Goal: Task Accomplishment & Management: Complete application form

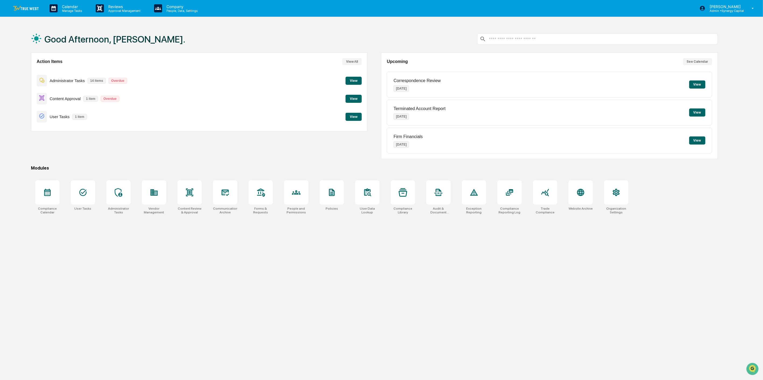
click at [354, 118] on button "View" at bounding box center [353, 117] width 16 height 8
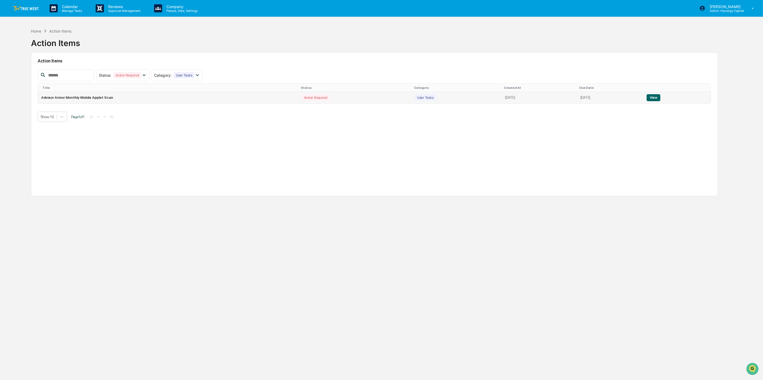
click at [657, 100] on button "View" at bounding box center [653, 97] width 14 height 7
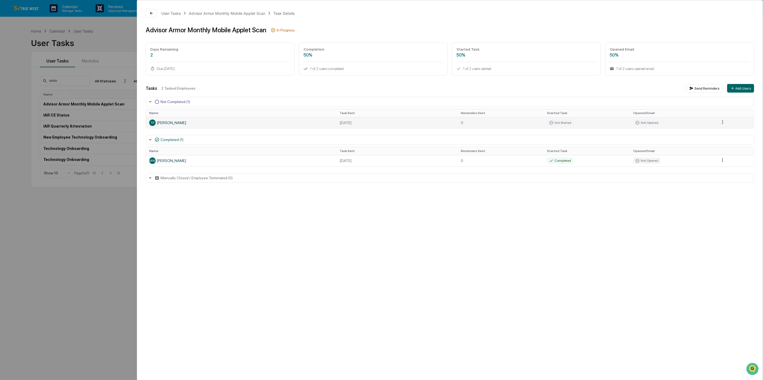
click at [434, 122] on td "[DATE]" at bounding box center [397, 122] width 121 height 11
click at [238, 120] on div "TP [PERSON_NAME]" at bounding box center [241, 123] width 184 height 6
click at [150, 13] on icon at bounding box center [151, 13] width 3 height 3
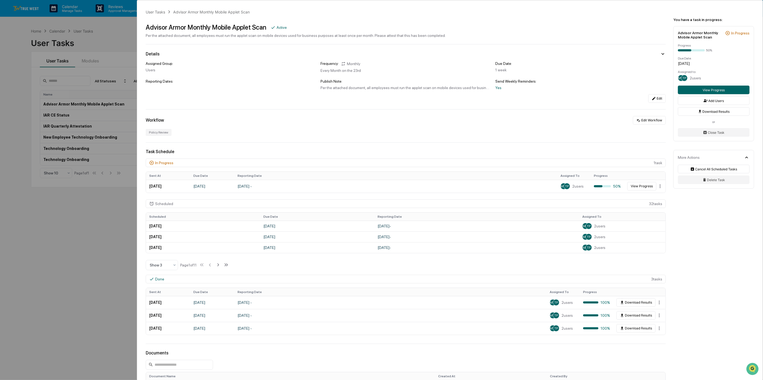
click at [103, 30] on div "User Tasks Advisor Armor Monthly Mobile Applet Scan Advisor Armor Monthly Mobil…" at bounding box center [381, 190] width 763 height 380
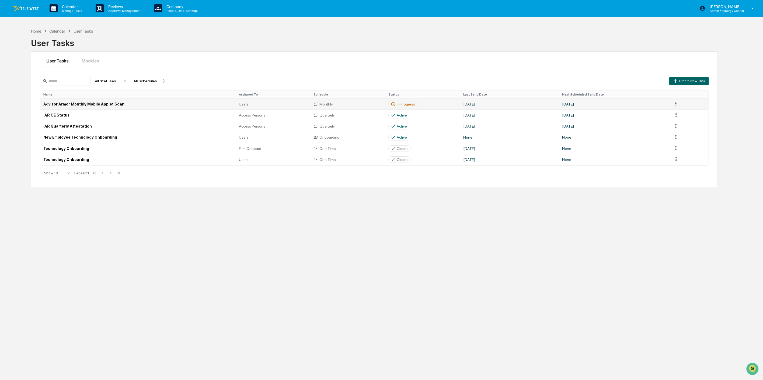
click at [159, 102] on td "Advisor Armor Monthly Mobile Applet Scan" at bounding box center [137, 104] width 195 height 11
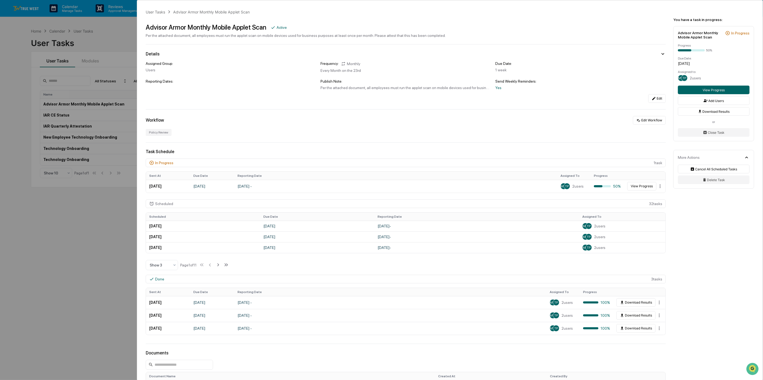
click at [117, 228] on div "User Tasks Advisor Armor Monthly Mobile Applet Scan Advisor Armor Monthly Mobil…" at bounding box center [381, 190] width 763 height 380
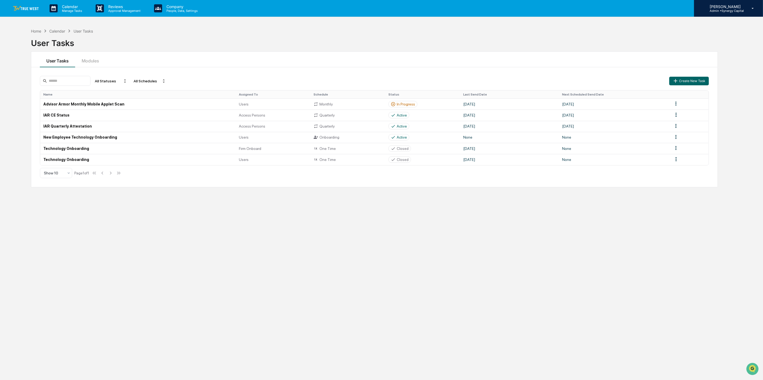
click at [729, 6] on p "[PERSON_NAME]" at bounding box center [724, 6] width 39 height 5
click at [721, 47] on li "Switch to User view..." at bounding box center [723, 48] width 75 height 10
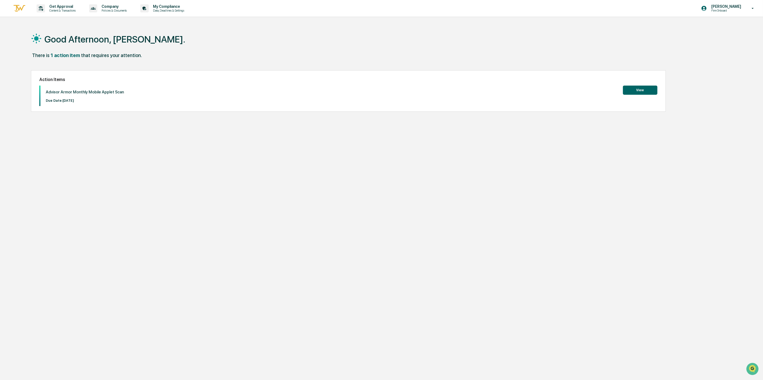
click at [642, 89] on button "View" at bounding box center [640, 90] width 34 height 9
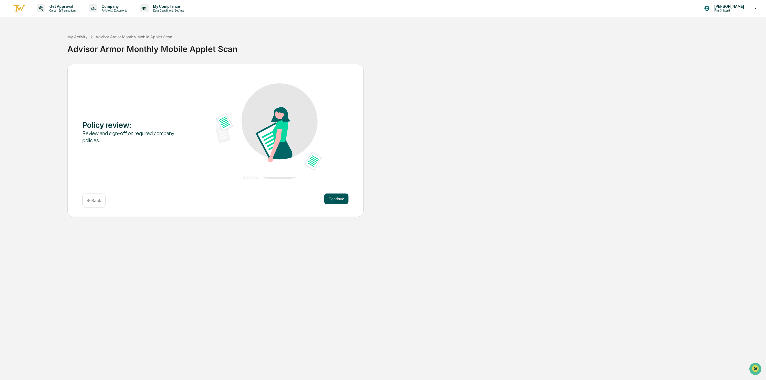
click at [345, 197] on button "Continue" at bounding box center [336, 199] width 24 height 11
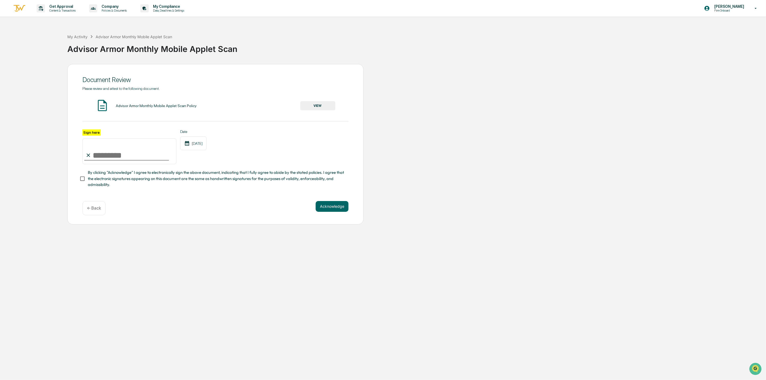
click at [324, 104] on button "VIEW" at bounding box center [317, 105] width 35 height 9
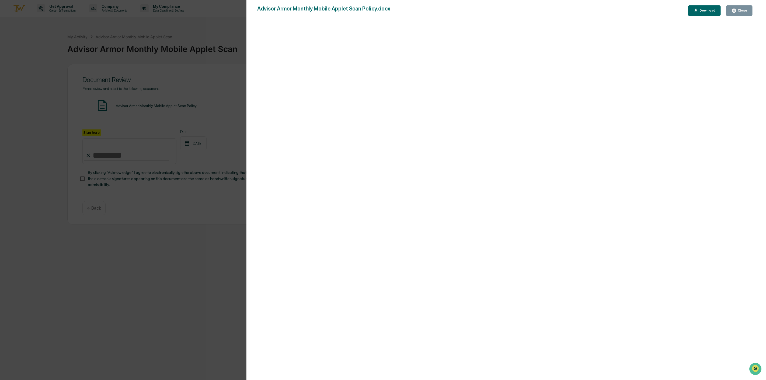
click at [741, 9] on div "Close" at bounding box center [741, 11] width 11 height 4
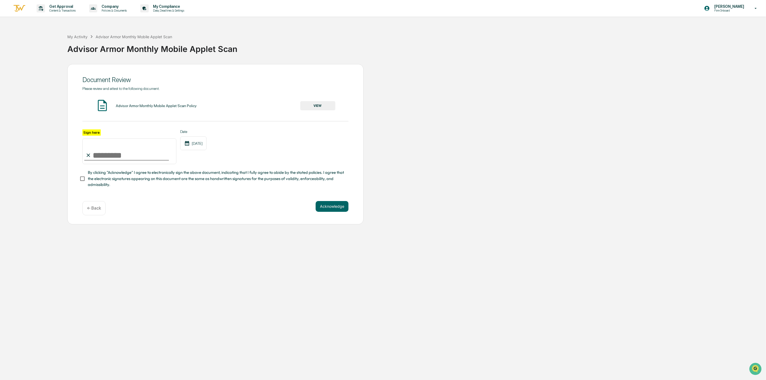
drag, startPoint x: 97, startPoint y: 165, endPoint x: 97, endPoint y: 159, distance: 6.5
click at [97, 164] on input "Sign here" at bounding box center [129, 151] width 94 height 26
type input "**********"
click at [325, 207] on button "Acknowledge" at bounding box center [332, 206] width 33 height 11
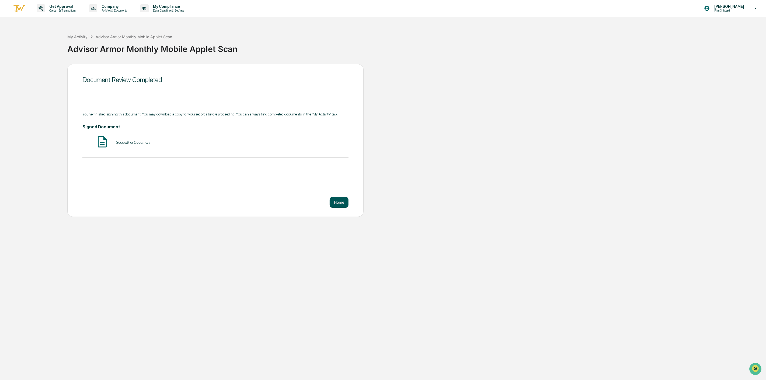
click at [342, 205] on button "Home" at bounding box center [339, 202] width 19 height 11
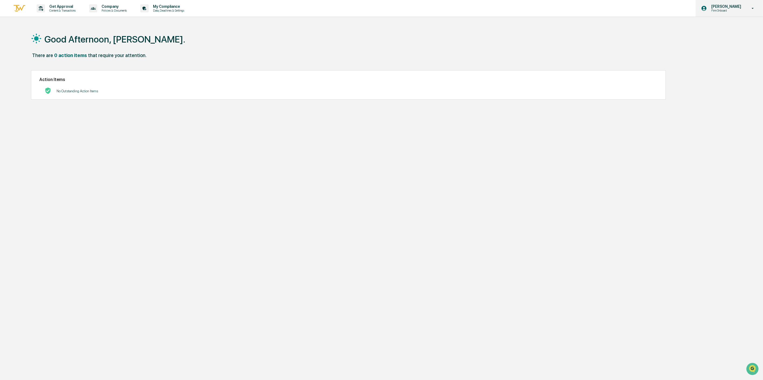
click at [723, 9] on p "Firm Onboard" at bounding box center [725, 11] width 37 height 4
click at [721, 26] on li "Switch to Admin view..." at bounding box center [723, 27] width 75 height 10
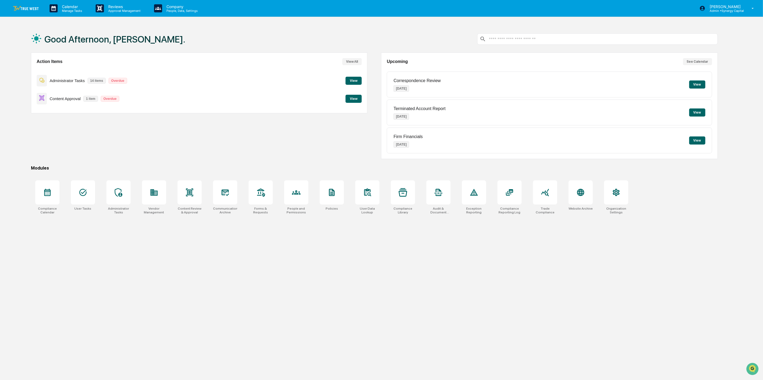
click at [353, 95] on button "View" at bounding box center [353, 99] width 16 height 8
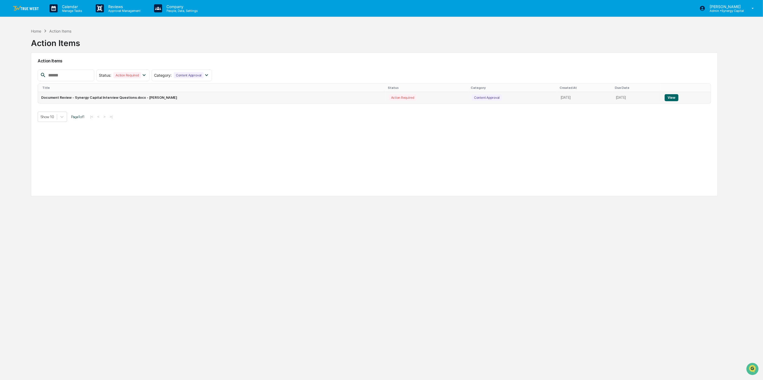
click at [674, 96] on button "View" at bounding box center [671, 97] width 14 height 7
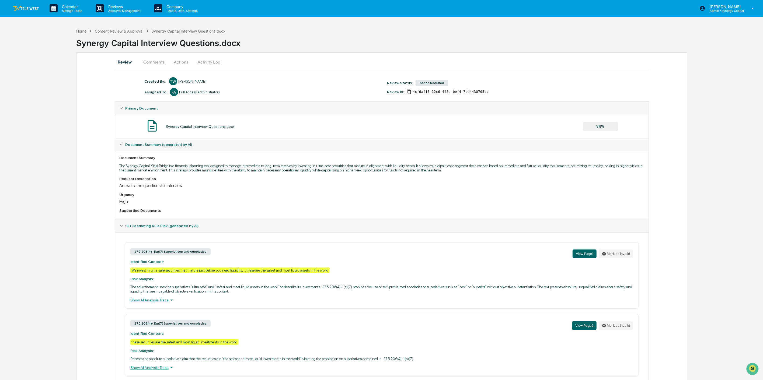
drag, startPoint x: 41, startPoint y: 78, endPoint x: 51, endPoint y: 42, distance: 37.4
click at [41, 78] on div "Home Content Review & Approval Synergy Capital Interview Questions.docx Synergy…" at bounding box center [381, 247] width 763 height 442
click at [36, 11] on link at bounding box center [29, 8] width 32 height 17
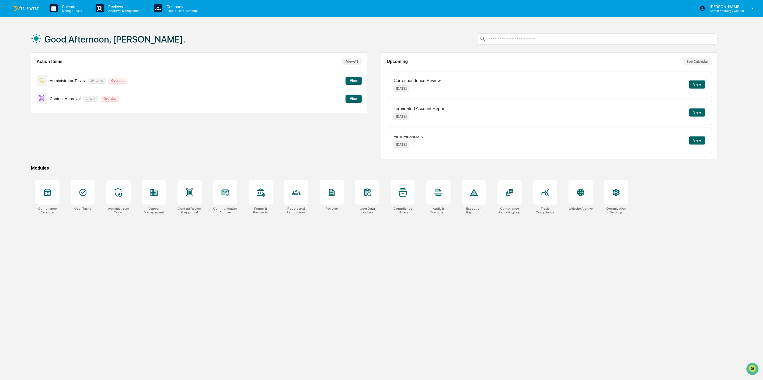
click at [351, 81] on button "View" at bounding box center [353, 81] width 16 height 8
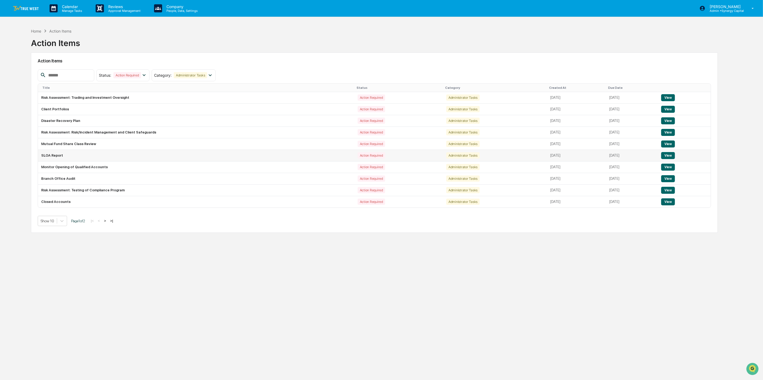
click at [674, 155] on button "View" at bounding box center [668, 155] width 14 height 7
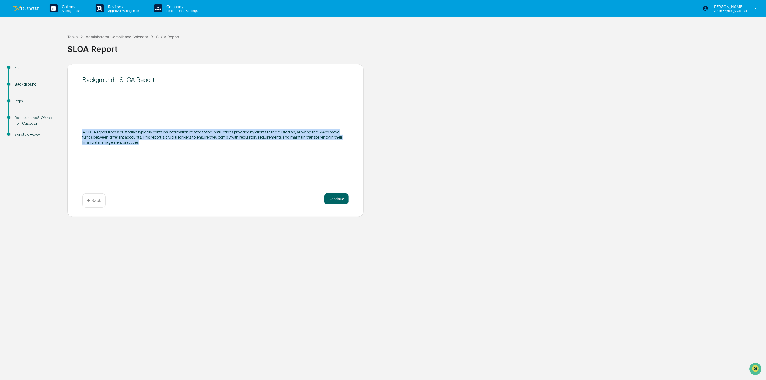
drag, startPoint x: 139, startPoint y: 142, endPoint x: 79, endPoint y: 132, distance: 61.0
click at [79, 132] on div "Background - SLOA Report A SLOA report from a custodian typically contains info…" at bounding box center [215, 140] width 296 height 153
copy p "A SLOA report from a custodian typically contains information related to the in…"
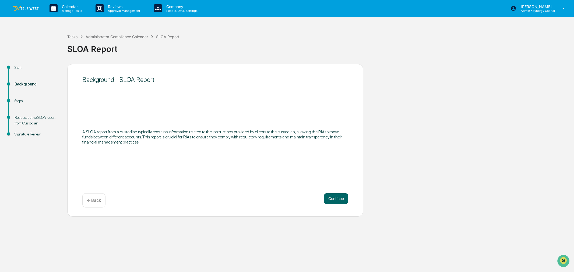
click at [223, 100] on div "Background - SLOA Report A SLOA report from a custodian typically contains info…" at bounding box center [215, 140] width 296 height 153
click at [333, 200] on button "Continue" at bounding box center [336, 199] width 24 height 11
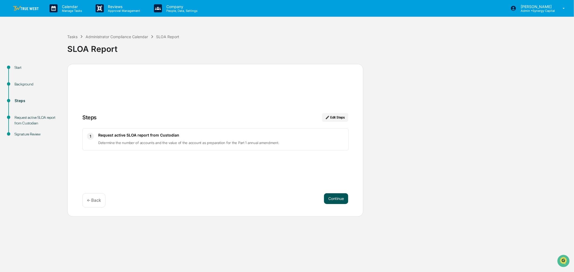
click at [336, 201] on button "Continue" at bounding box center [336, 199] width 24 height 11
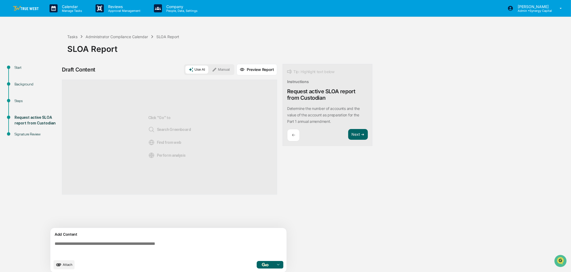
click at [225, 68] on button "Manual" at bounding box center [221, 70] width 24 height 8
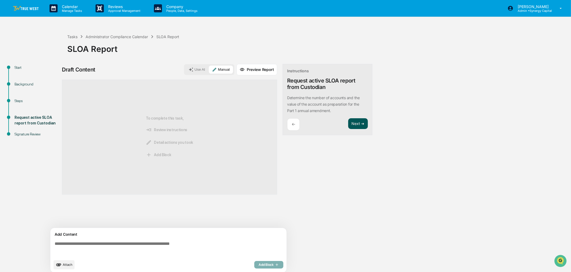
click at [359, 120] on button "Next ➔" at bounding box center [358, 123] width 20 height 11
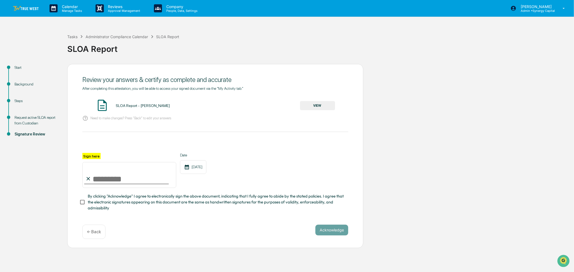
click at [95, 229] on div "← Back" at bounding box center [93, 232] width 23 height 14
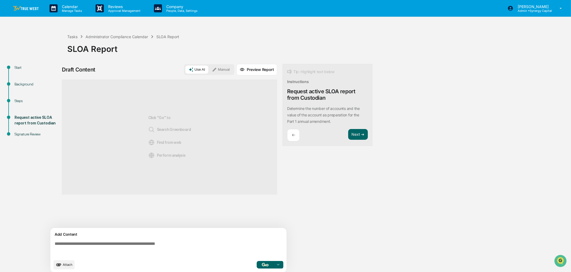
click at [205, 242] on textarea at bounding box center [170, 249] width 234 height 19
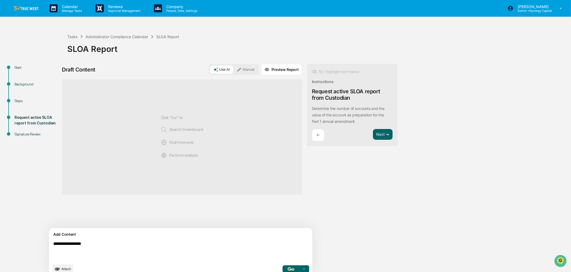
click at [149, 241] on textarea "**********" at bounding box center [168, 252] width 234 height 24
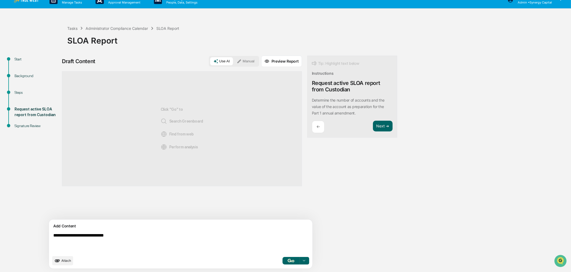
type textarea "**********"
click at [60, 263] on icon "upload document" at bounding box center [57, 261] width 6 height 6
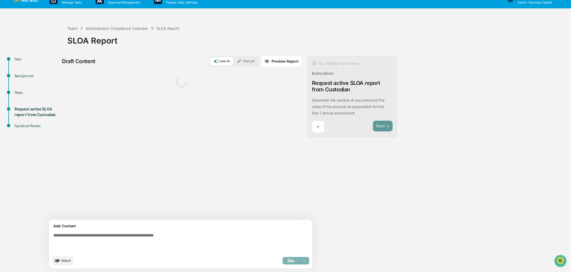
click at [198, 241] on textarea at bounding box center [168, 243] width 234 height 24
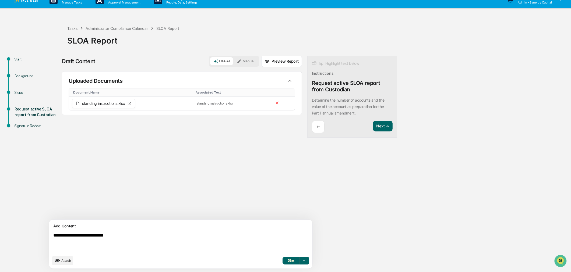
type textarea "**********"
drag, startPoint x: 228, startPoint y: 62, endPoint x: 228, endPoint y: 65, distance: 3.0
click at [234, 62] on button "Manual" at bounding box center [246, 61] width 24 height 8
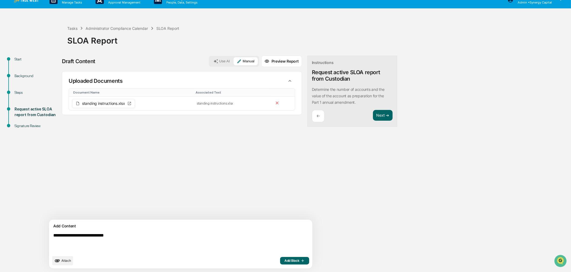
click at [285, 262] on span "Add Block" at bounding box center [295, 261] width 20 height 4
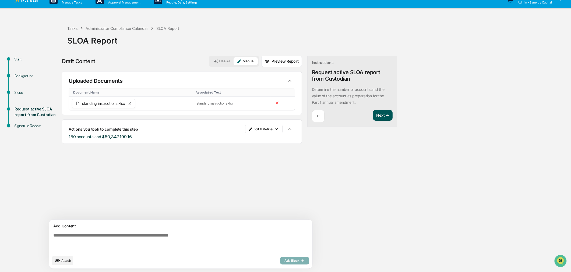
click at [373, 113] on button "Next ➔" at bounding box center [383, 115] width 20 height 11
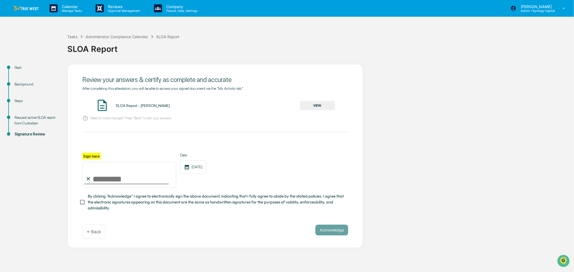
click at [310, 103] on button "VIEW" at bounding box center [317, 105] width 35 height 9
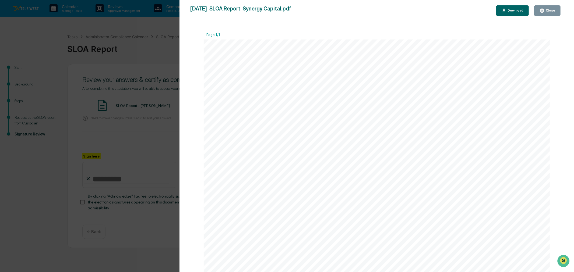
click at [552, 10] on div "Close" at bounding box center [550, 11] width 11 height 4
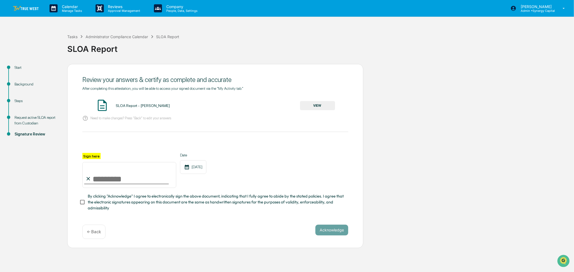
click at [108, 183] on input "Sign here" at bounding box center [129, 175] width 94 height 26
type input "**********"
click at [344, 232] on button "Acknowledge" at bounding box center [332, 230] width 33 height 11
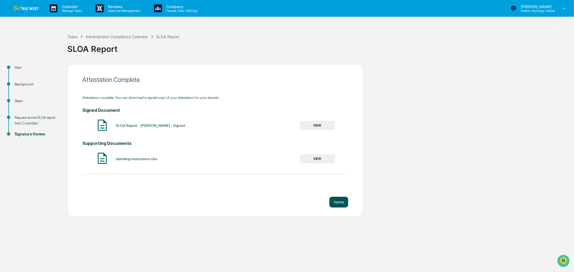
click at [337, 201] on button "Home" at bounding box center [339, 202] width 19 height 11
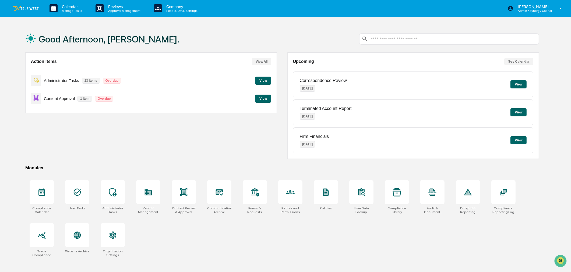
click at [266, 79] on button "View" at bounding box center [263, 81] width 16 height 8
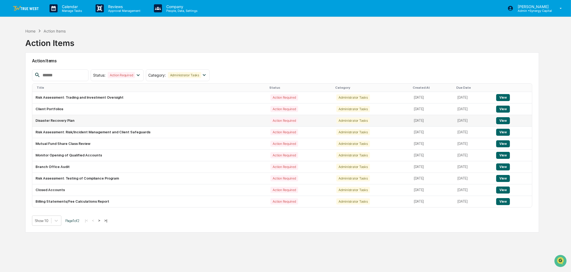
click at [509, 120] on button "View" at bounding box center [503, 120] width 14 height 7
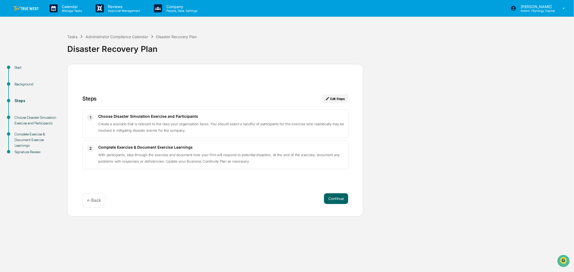
click at [29, 6] on img at bounding box center [26, 8] width 26 height 5
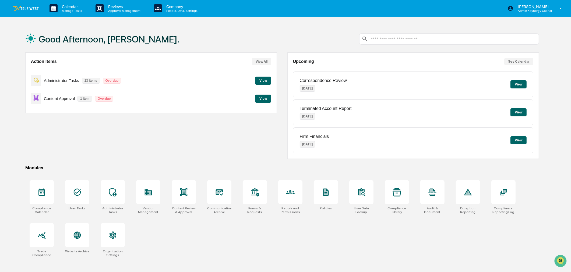
click at [264, 81] on button "View" at bounding box center [263, 81] width 16 height 8
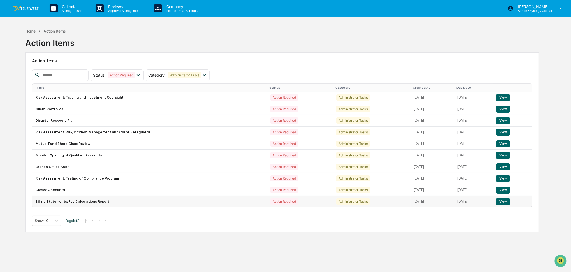
click at [501, 203] on button "View" at bounding box center [503, 201] width 14 height 7
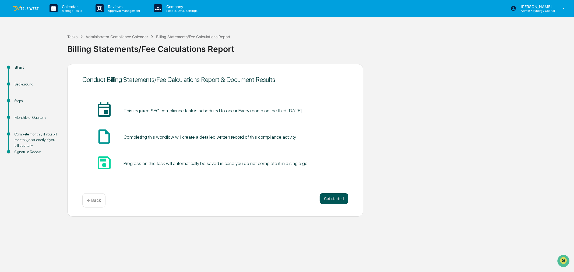
click at [328, 200] on button "Get started" at bounding box center [334, 199] width 29 height 11
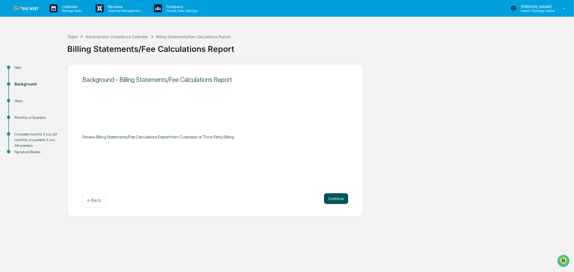
click at [333, 198] on button "Continue" at bounding box center [336, 199] width 24 height 11
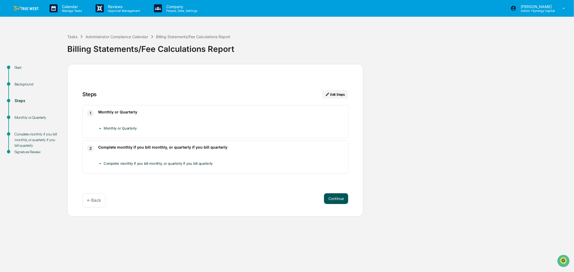
click at [340, 199] on button "Continue" at bounding box center [336, 199] width 24 height 11
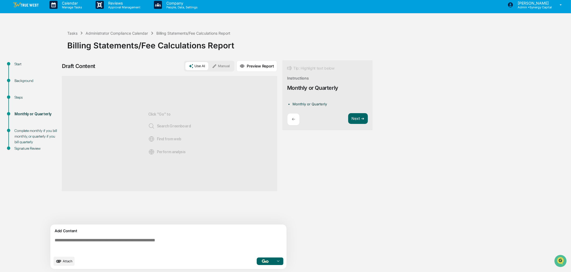
scroll to position [4, 0]
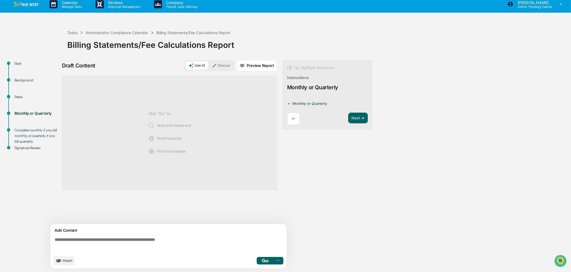
click at [200, 246] on textarea at bounding box center [170, 245] width 234 height 19
click at [225, 67] on button "Manual" at bounding box center [221, 66] width 24 height 8
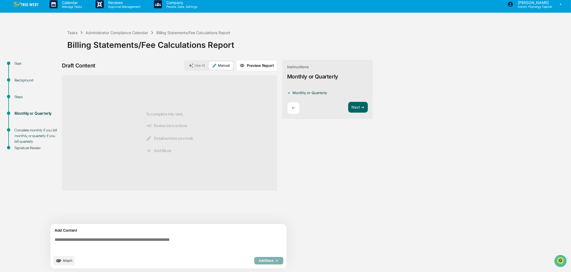
click at [233, 243] on textarea at bounding box center [170, 245] width 234 height 19
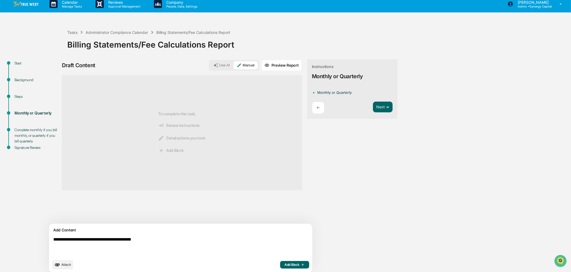
type textarea "**********"
click at [285, 265] on span "Add Block" at bounding box center [295, 265] width 20 height 4
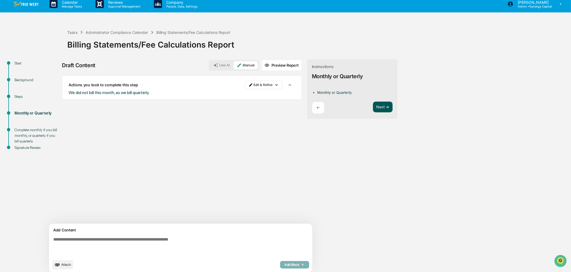
click at [373, 107] on button "Next ➔" at bounding box center [383, 107] width 20 height 11
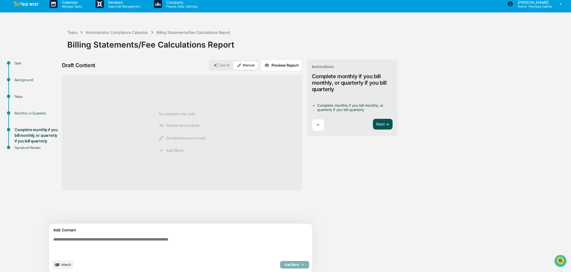
click at [373, 123] on button "Next ➔" at bounding box center [383, 124] width 20 height 11
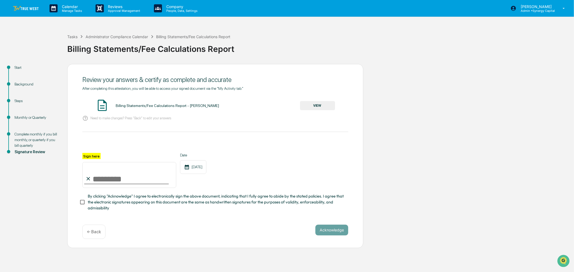
click at [316, 103] on button "VIEW" at bounding box center [317, 105] width 35 height 9
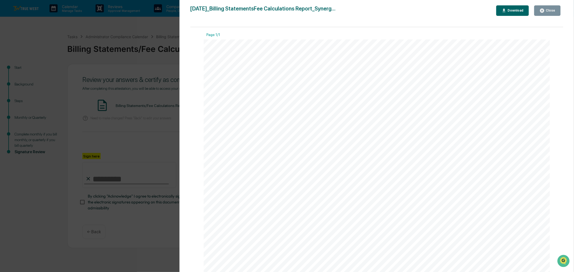
click at [551, 7] on button "Close" at bounding box center [547, 10] width 26 height 11
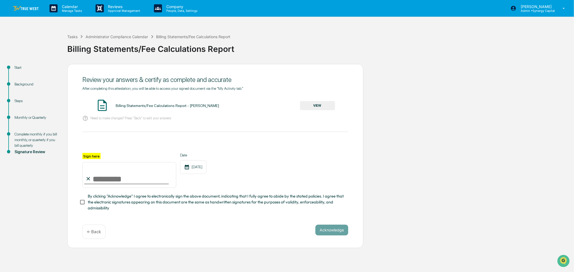
click at [96, 181] on input "Sign here" at bounding box center [129, 175] width 94 height 26
type input "**********"
click at [330, 232] on button "Acknowledge" at bounding box center [332, 230] width 33 height 11
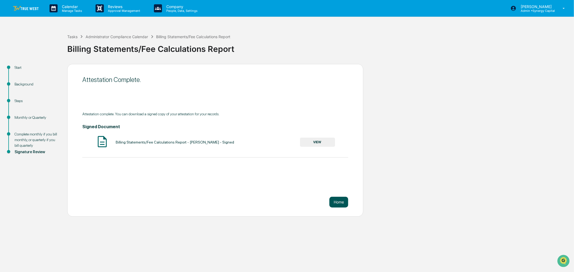
click at [337, 201] on button "Home" at bounding box center [339, 202] width 19 height 11
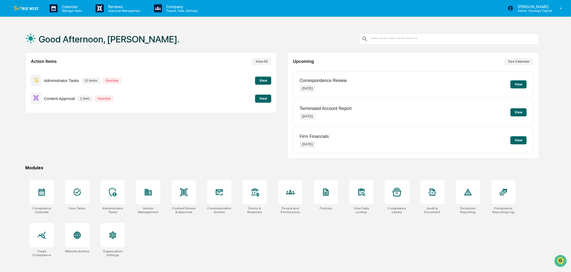
click at [265, 78] on button "View" at bounding box center [263, 81] width 16 height 8
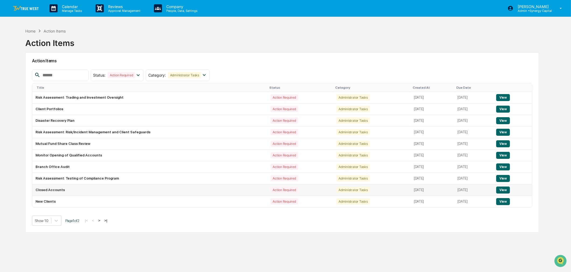
click at [505, 190] on button "View" at bounding box center [503, 190] width 14 height 7
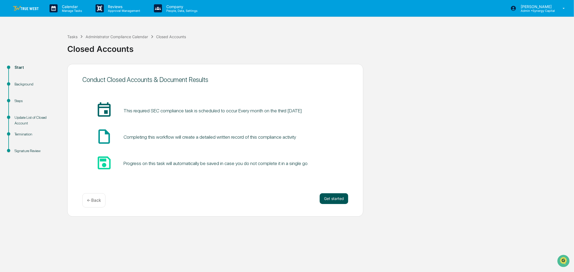
click at [338, 198] on button "Get started" at bounding box center [334, 199] width 29 height 11
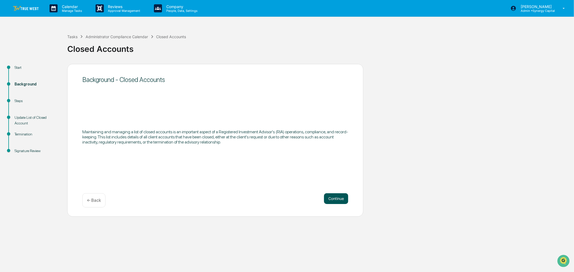
click at [334, 201] on button "Continue" at bounding box center [336, 199] width 24 height 11
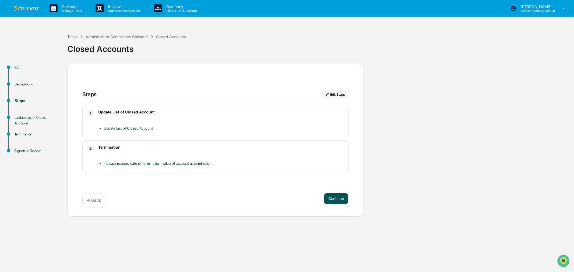
click at [338, 195] on button "Continue" at bounding box center [336, 199] width 24 height 11
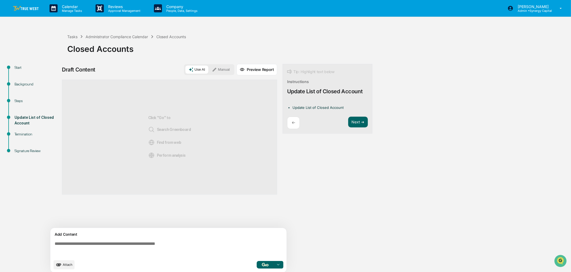
click at [224, 70] on button "Manual" at bounding box center [221, 70] width 24 height 8
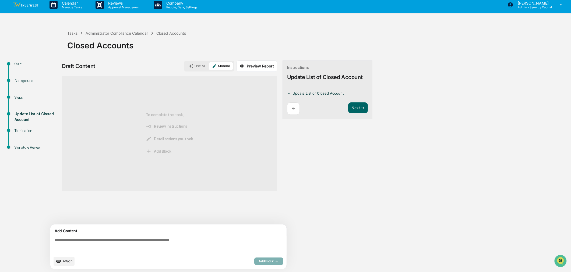
scroll to position [4, 0]
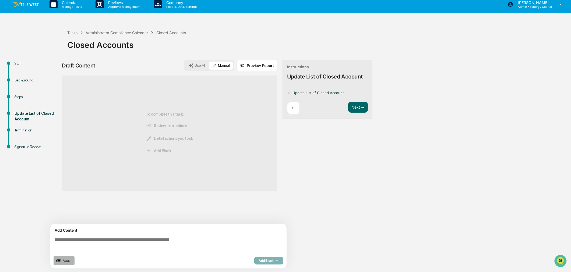
click at [65, 262] on span "Attach" at bounding box center [68, 261] width 10 height 4
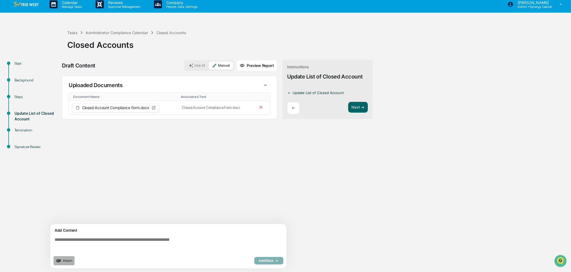
click at [66, 262] on span "Attach" at bounding box center [68, 261] width 10 height 4
click at [361, 105] on button "Next ➔" at bounding box center [358, 107] width 20 height 11
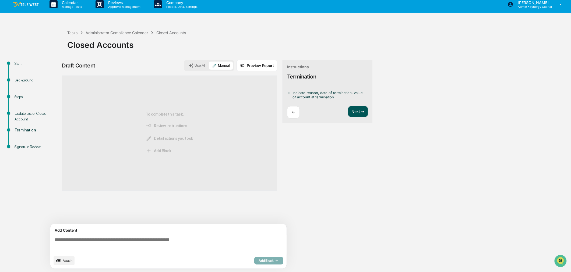
click at [355, 110] on button "Next ➔" at bounding box center [358, 111] width 20 height 11
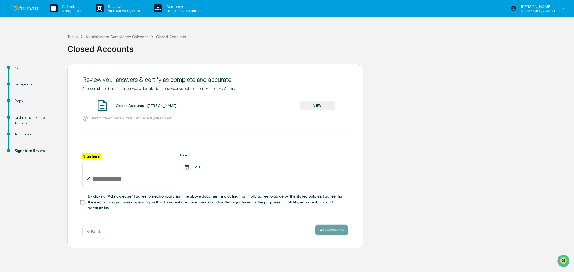
click at [324, 103] on button "VIEW" at bounding box center [317, 105] width 35 height 9
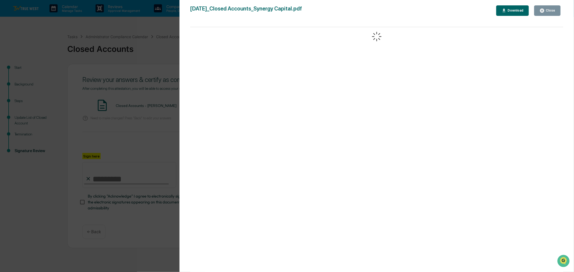
click at [552, 9] on div "Close" at bounding box center [550, 11] width 11 height 4
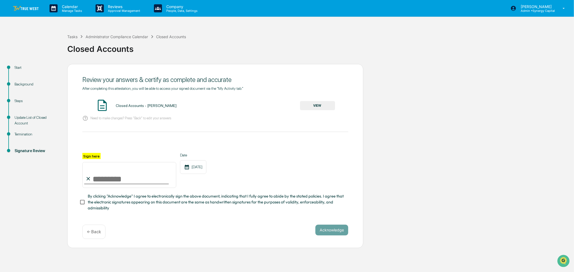
click at [140, 184] on input "Sign here" at bounding box center [129, 175] width 94 height 26
type input "**********"
click at [330, 234] on button "Acknowledge" at bounding box center [332, 230] width 33 height 11
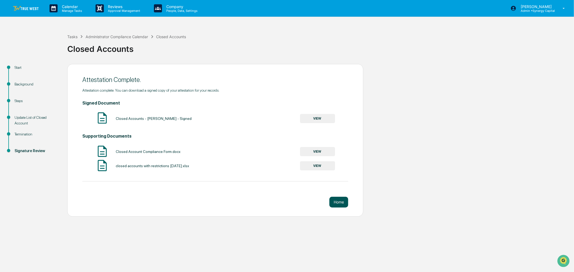
click at [339, 201] on button "Home" at bounding box center [339, 202] width 19 height 11
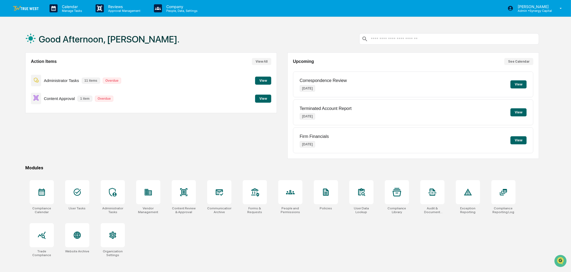
click at [265, 79] on button "View" at bounding box center [263, 81] width 16 height 8
